Goal: Information Seeking & Learning: Learn about a topic

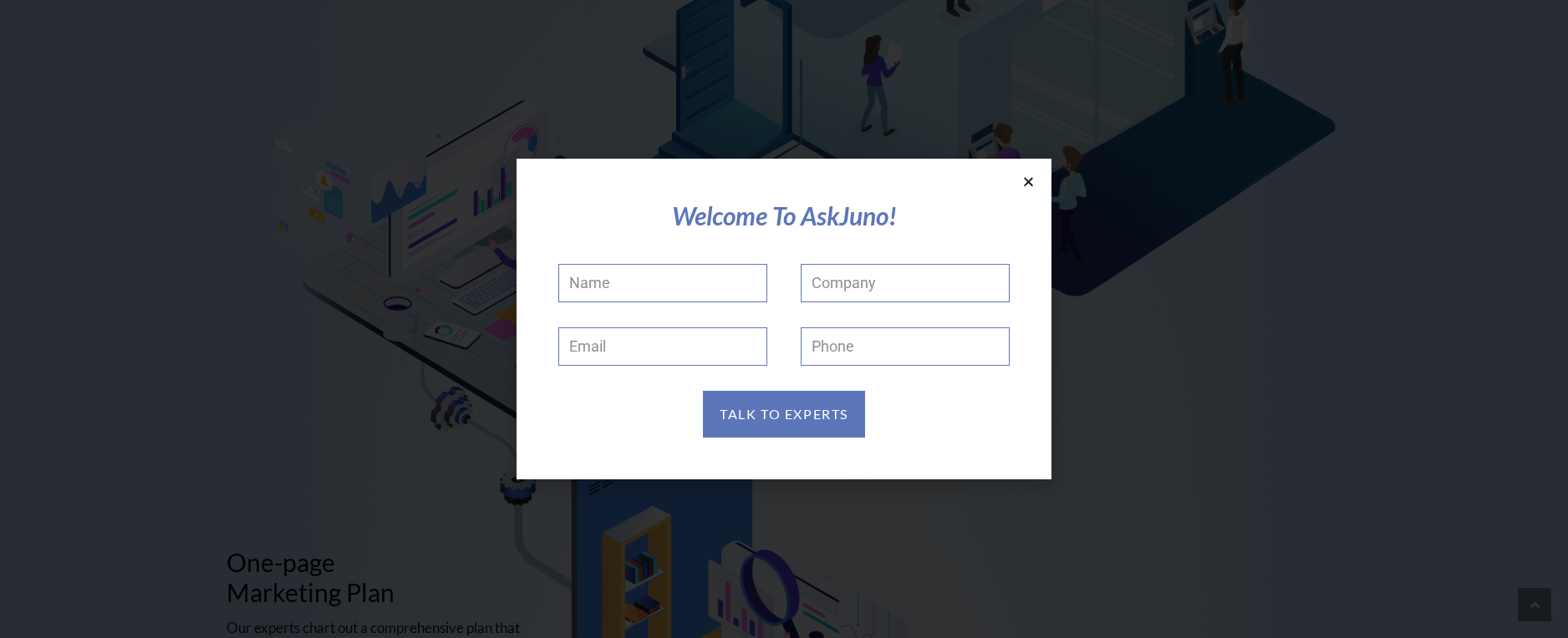
scroll to position [273, 0]
click at [1028, 183] on icon at bounding box center [1028, 182] width 13 height 13
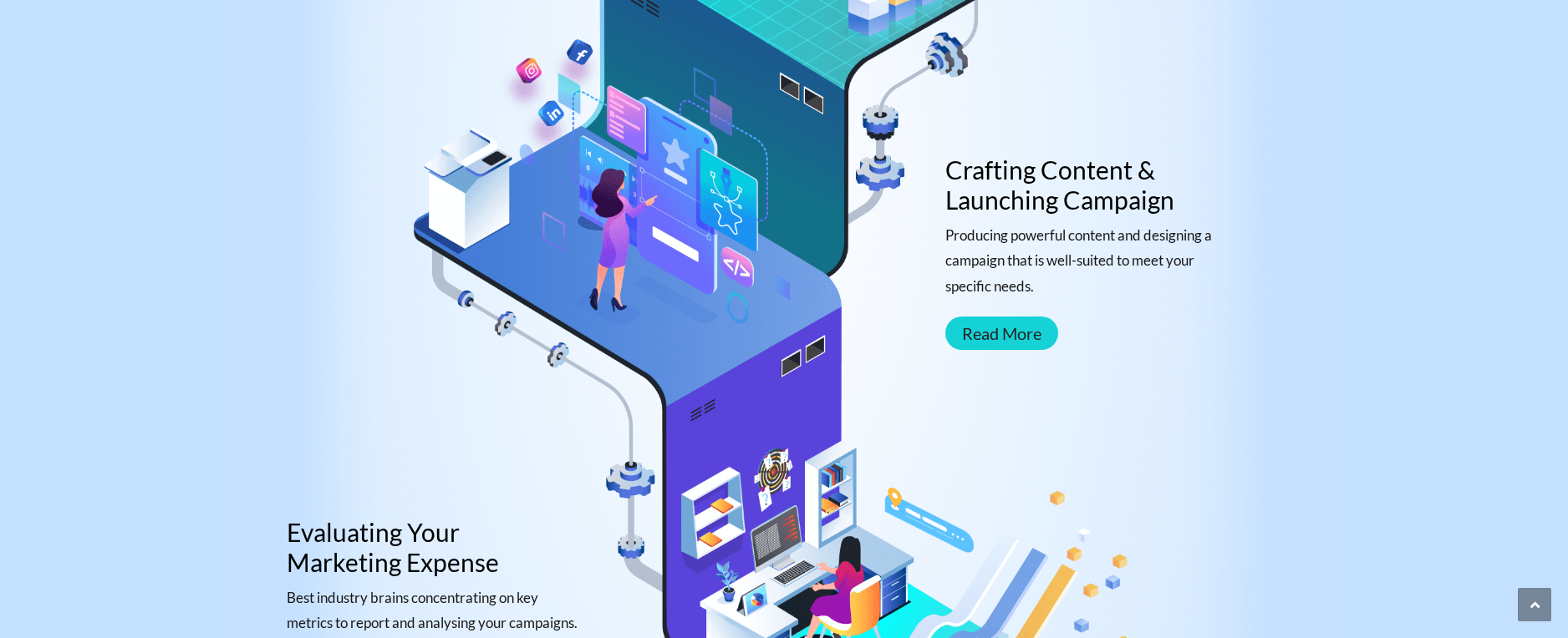
scroll to position [0, 0]
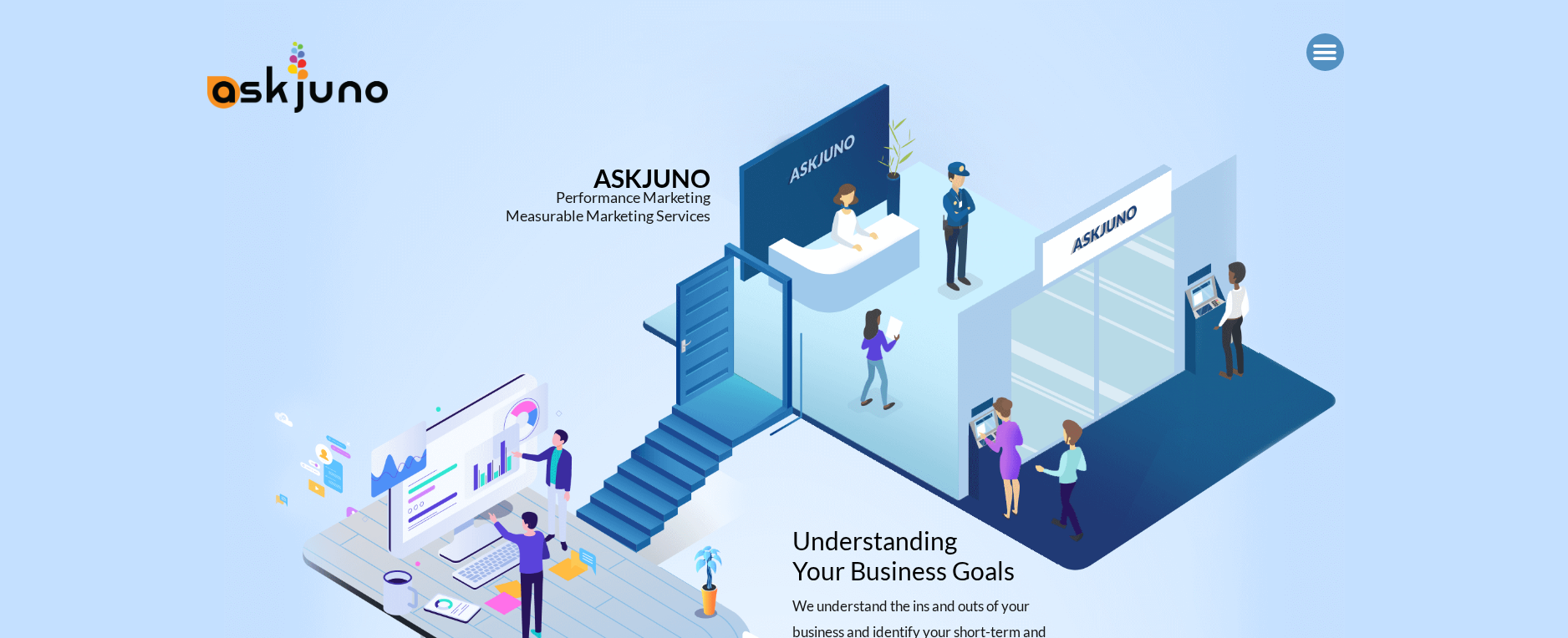
click at [1324, 46] on icon "Menu Toggle" at bounding box center [1325, 52] width 25 height 25
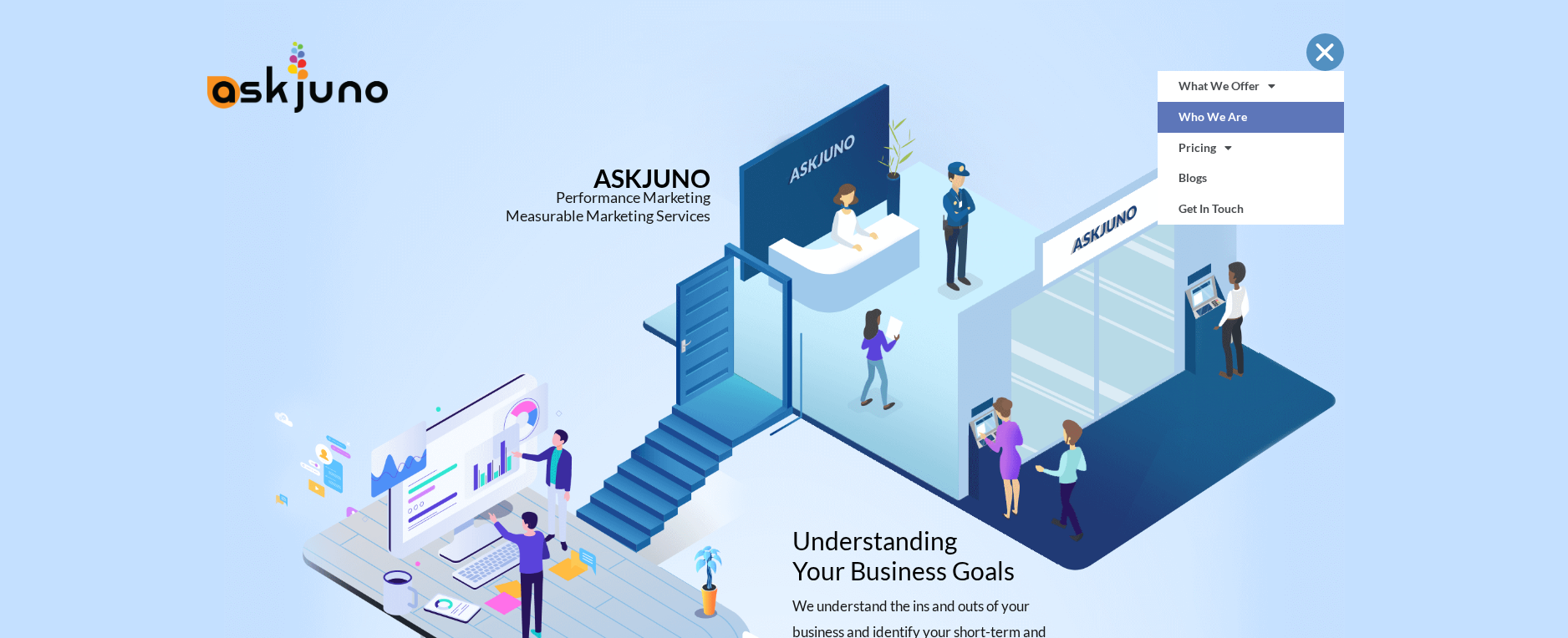
click at [1211, 116] on link "Who We Are" at bounding box center [1250, 117] width 187 height 31
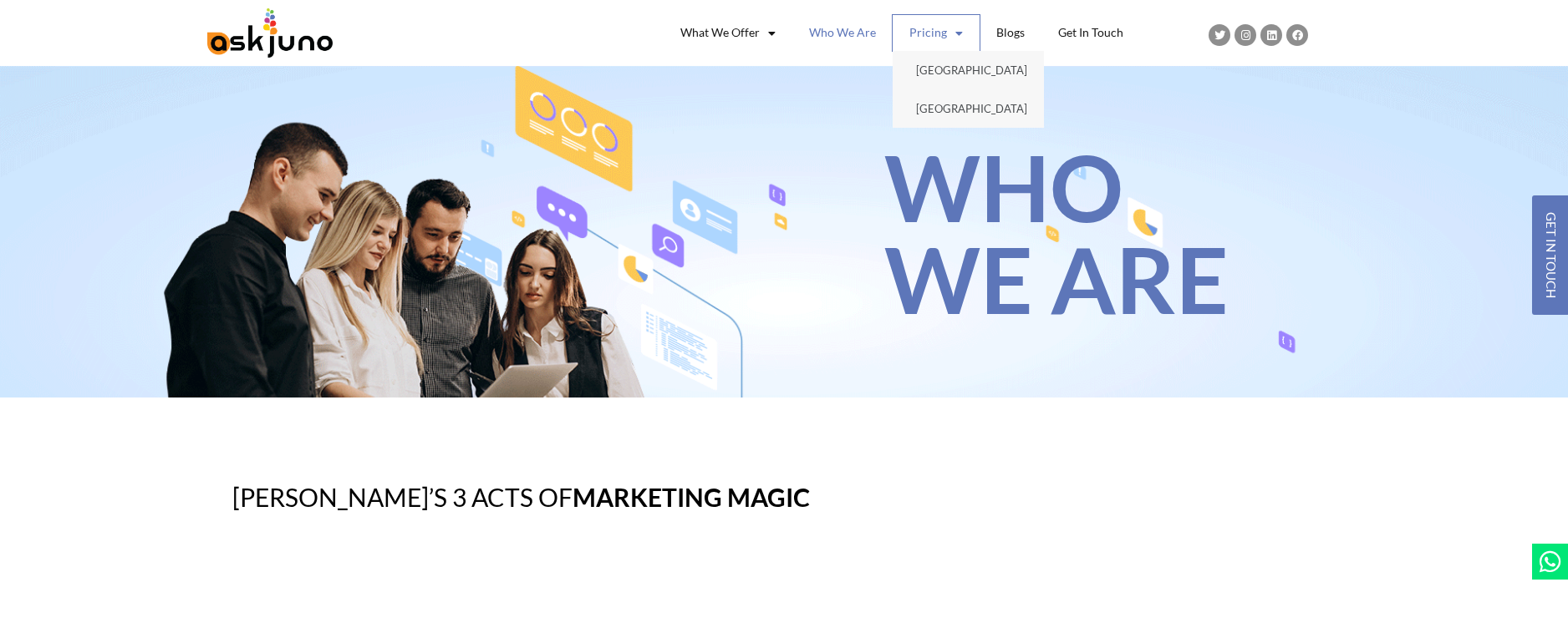
click at [942, 37] on link "Pricing" at bounding box center [936, 33] width 87 height 36
